Goal: Transaction & Acquisition: Purchase product/service

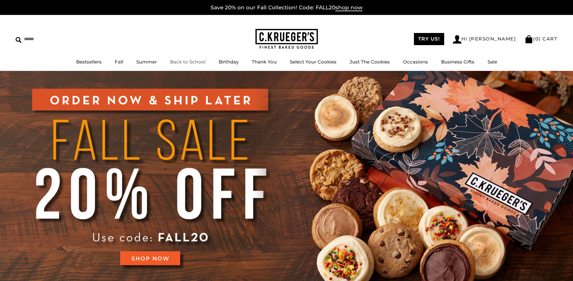
click at [192, 62] on link "Back to School" at bounding box center [188, 62] width 36 height 6
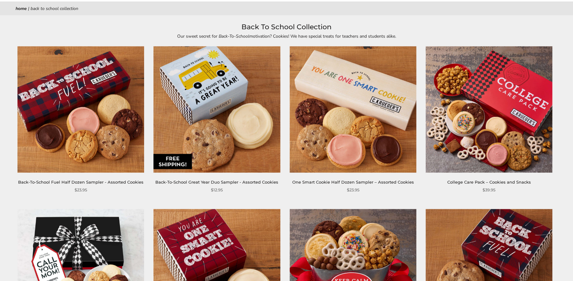
scroll to position [62, 0]
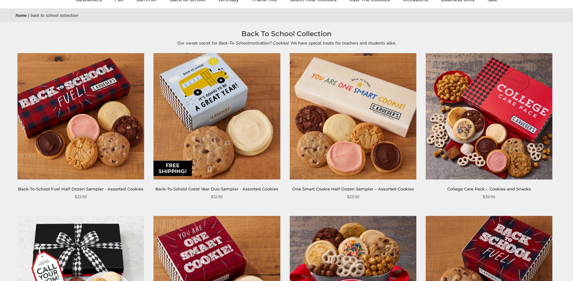
click at [489, 117] on img at bounding box center [488, 116] width 127 height 127
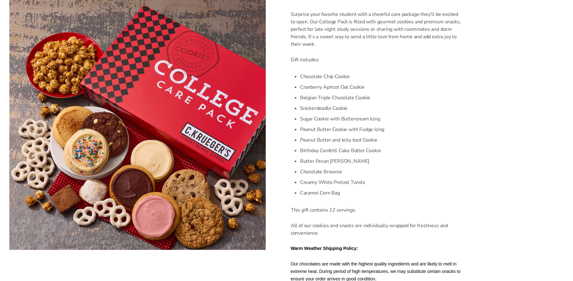
scroll to position [156, 0]
